Goal: Task Accomplishment & Management: Manage account settings

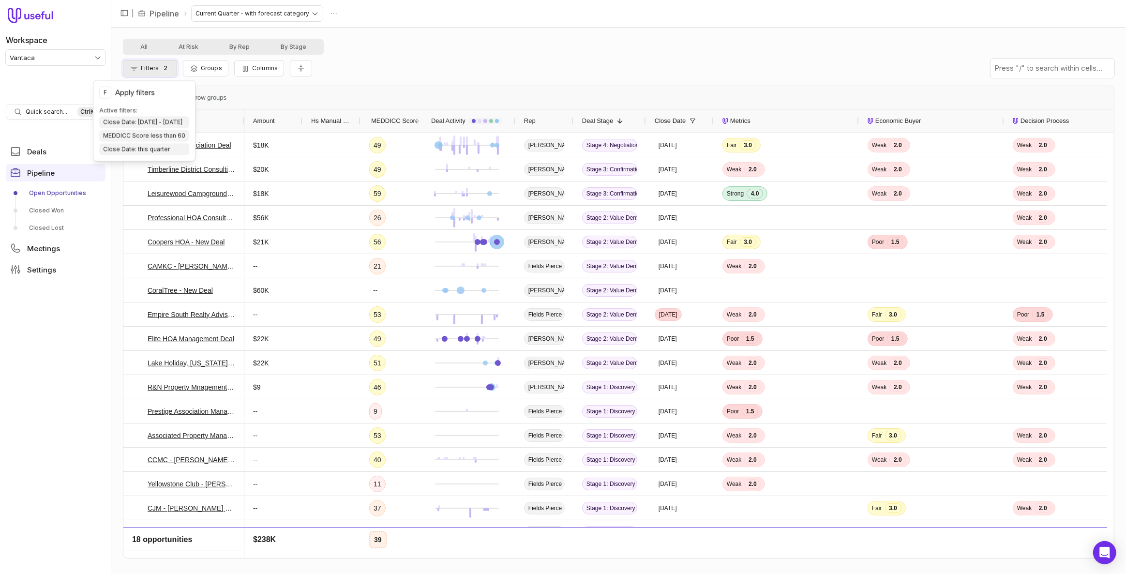
click at [155, 72] on button "Filters 2" at bounding box center [150, 68] width 54 height 16
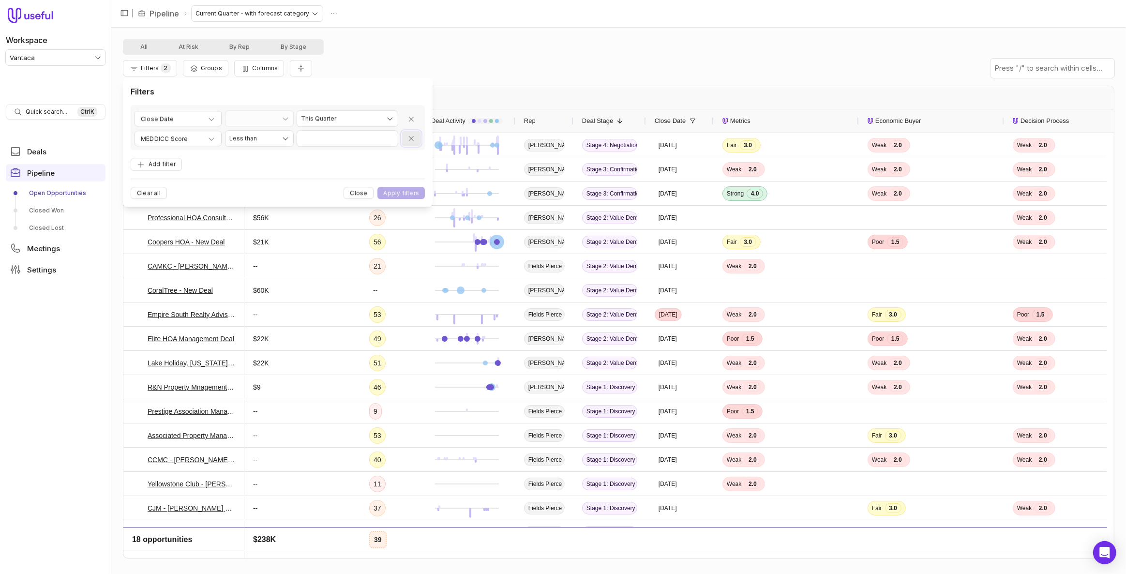
click at [414, 140] on icon "Remove filter" at bounding box center [412, 139] width 8 height 8
click at [410, 178] on button "Apply filters" at bounding box center [401, 175] width 47 height 12
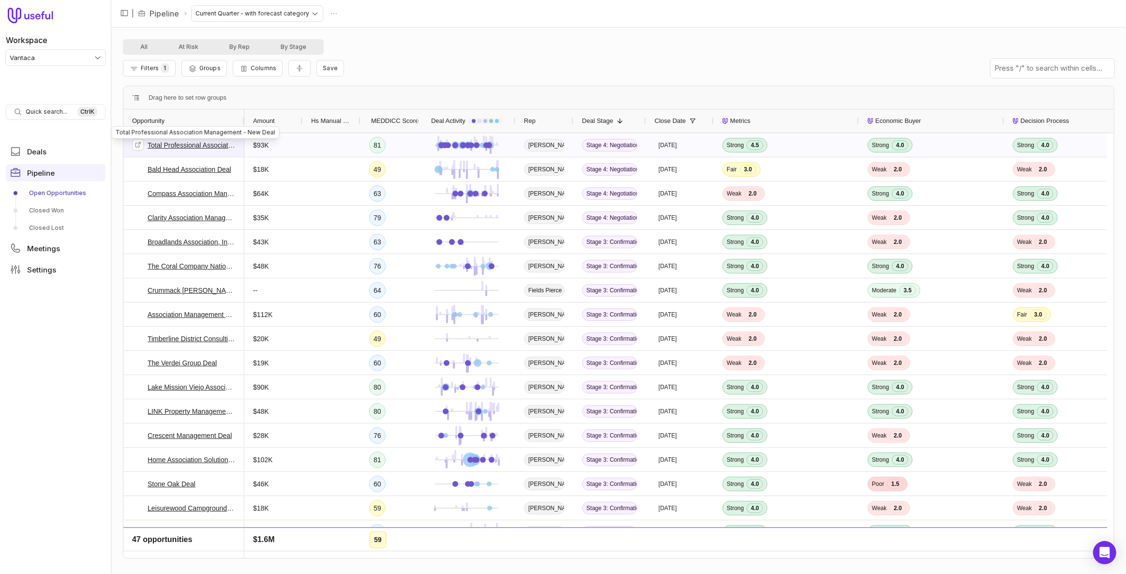
click at [207, 146] on link "Total Professional Association Management - New Deal" at bounding box center [192, 145] width 88 height 12
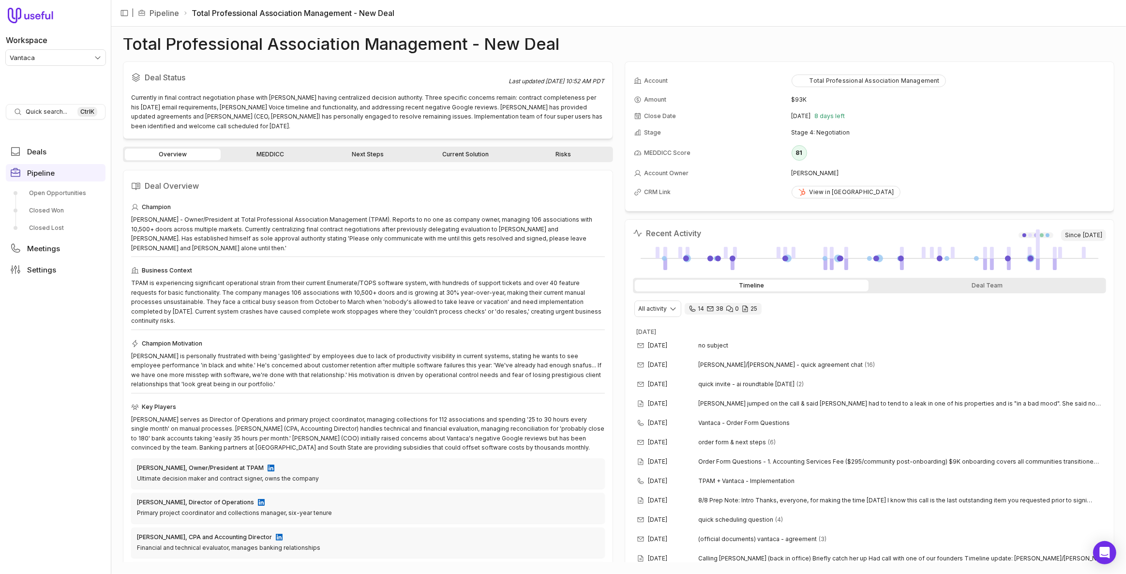
click at [385, 159] on link "Next Steps" at bounding box center [368, 155] width 96 height 12
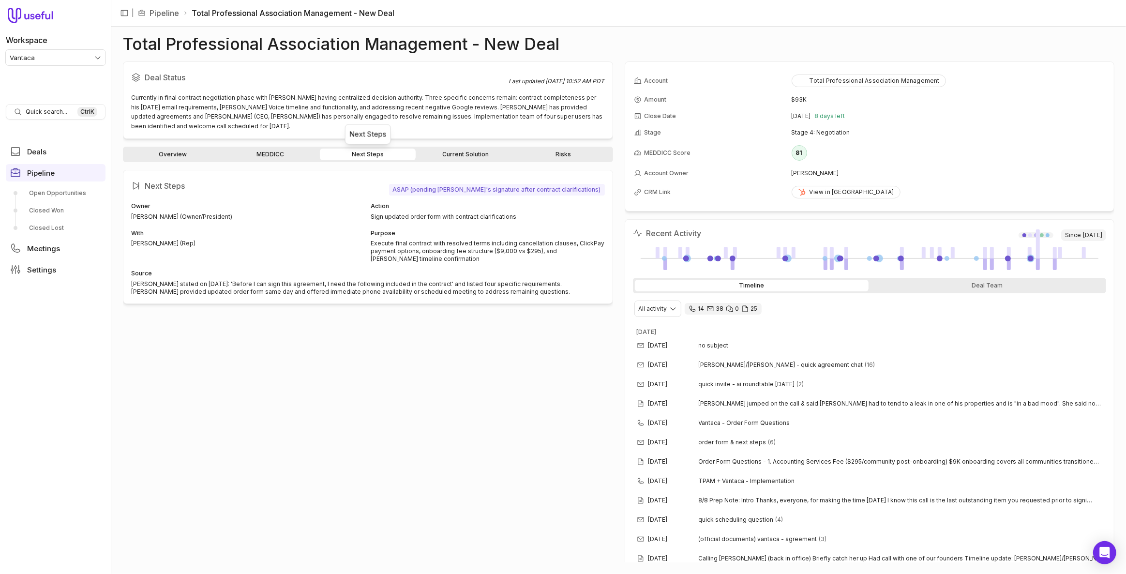
click at [440, 157] on link "Current Solution" at bounding box center [466, 155] width 96 height 12
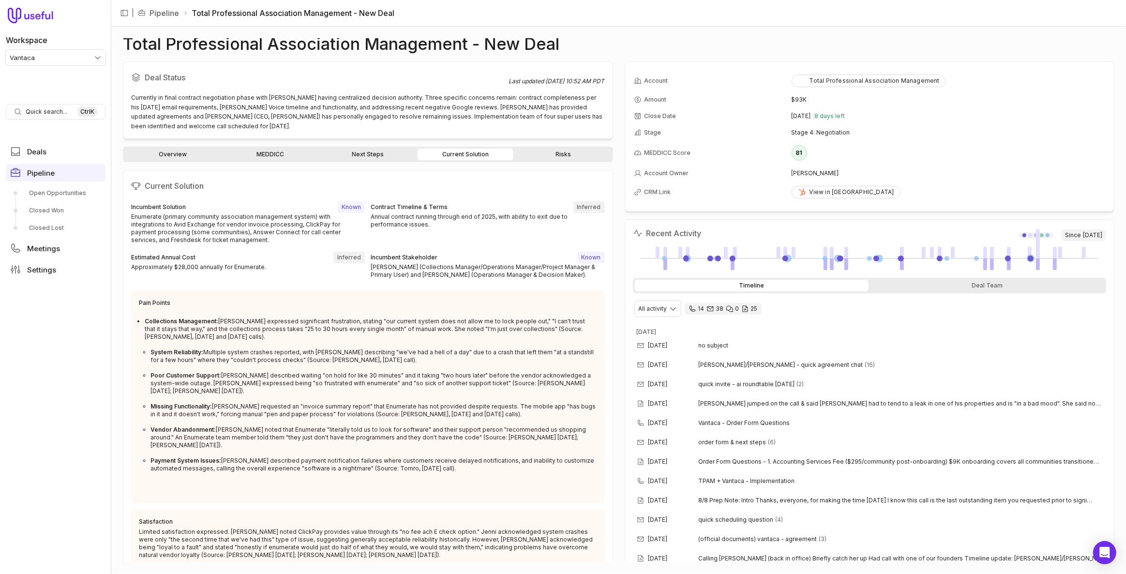
click at [396, 155] on link "Next Steps" at bounding box center [368, 155] width 96 height 12
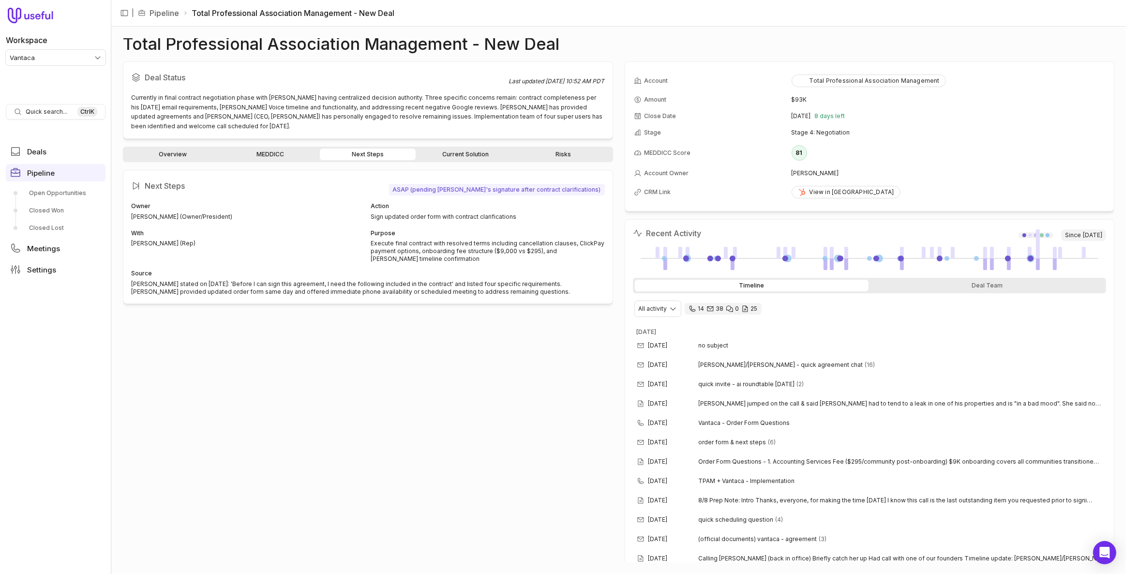
click at [550, 151] on link "Risks" at bounding box center [563, 155] width 96 height 12
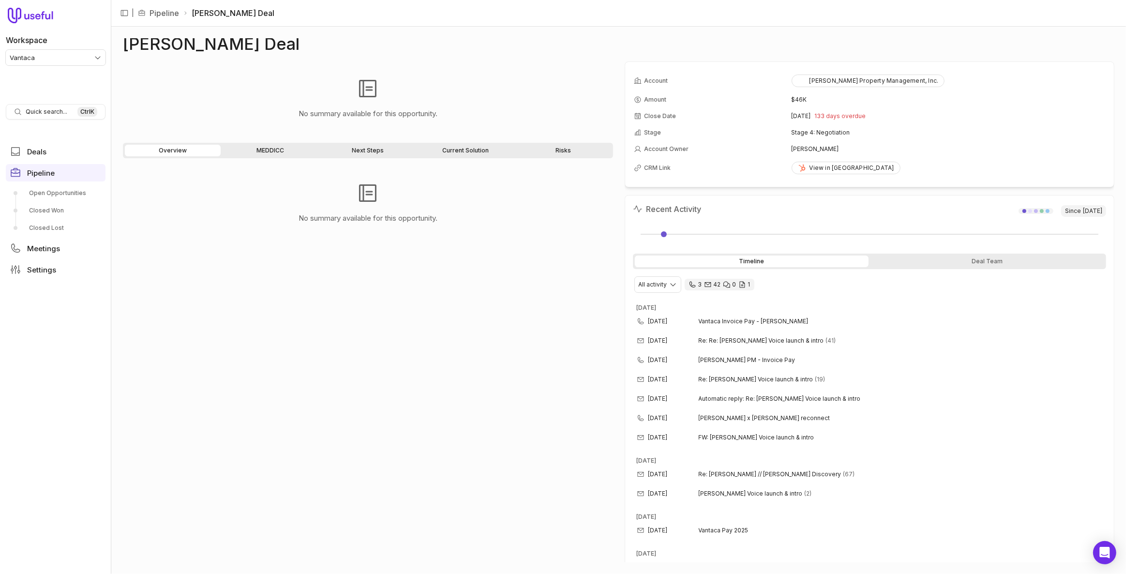
click at [410, 355] on div "No summary available for this opportunity." at bounding box center [368, 364] width 490 height 396
click at [498, 406] on div "No summary available for this opportunity." at bounding box center [368, 364] width 490 height 396
click at [486, 377] on div "No summary available for this opportunity." at bounding box center [368, 364] width 490 height 396
click at [245, 400] on div "No summary available for this opportunity." at bounding box center [368, 364] width 490 height 396
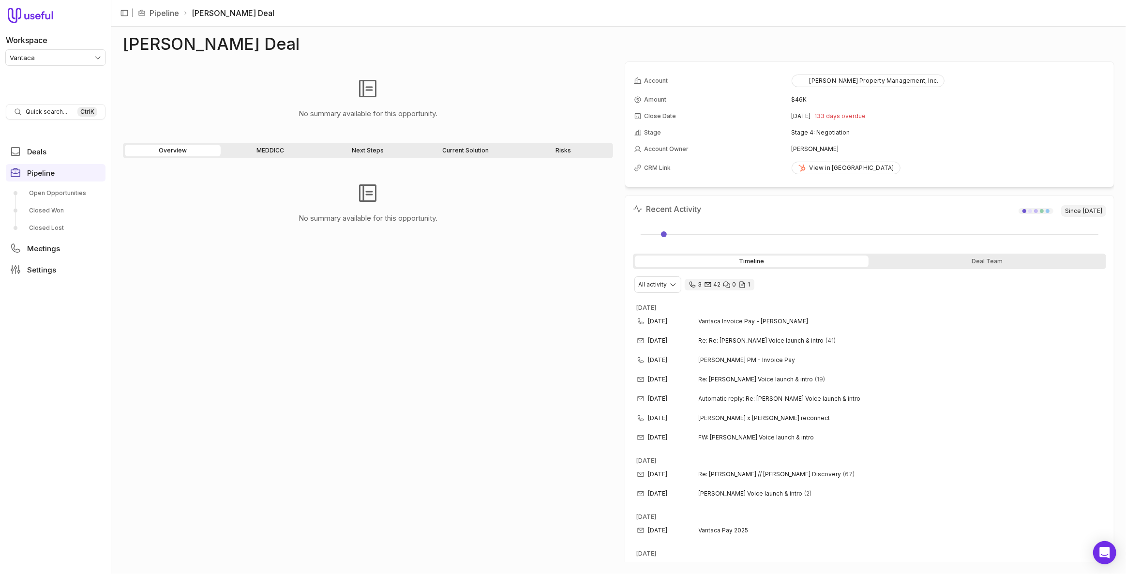
click at [311, 399] on div "No summary available for this opportunity." at bounding box center [368, 364] width 490 height 396
click at [470, 367] on div "No summary available for this opportunity." at bounding box center [368, 364] width 490 height 396
click at [76, 169] on link "Pipeline" at bounding box center [56, 172] width 100 height 17
